Goal: Task Accomplishment & Management: Manage account settings

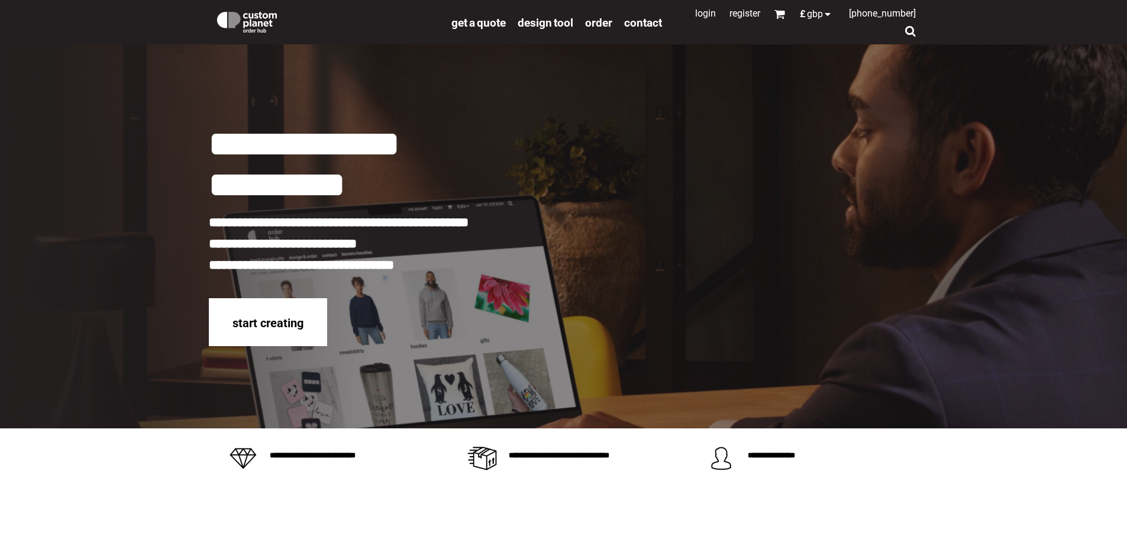
click at [697, 14] on link "Login" at bounding box center [705, 13] width 21 height 11
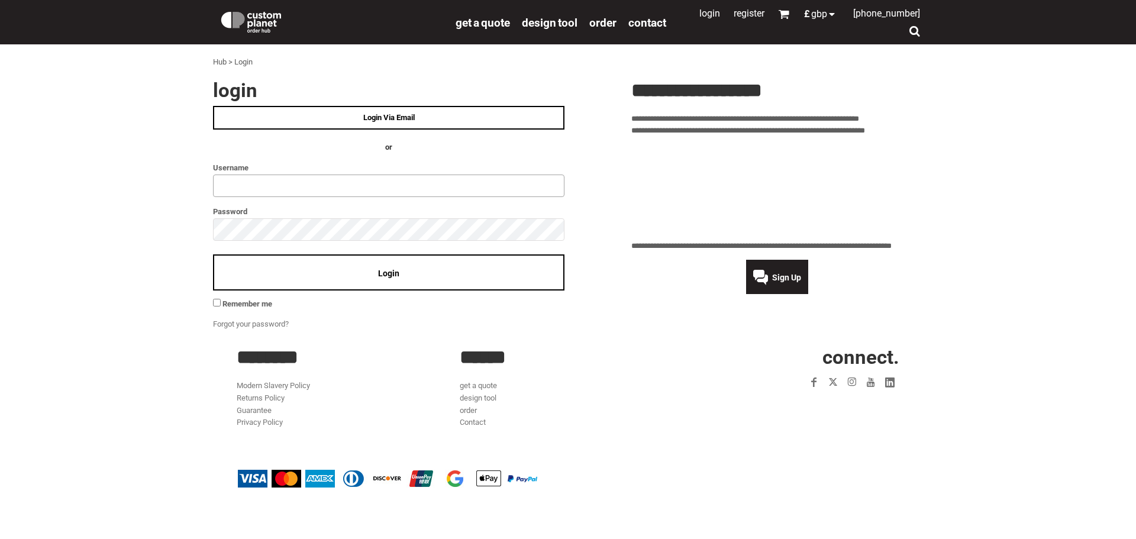
click at [292, 185] on input "text" at bounding box center [389, 186] width 352 height 22
type input "**********"
click at [388, 274] on span "Login" at bounding box center [388, 273] width 21 height 9
